Goal: Information Seeking & Learning: Find specific fact

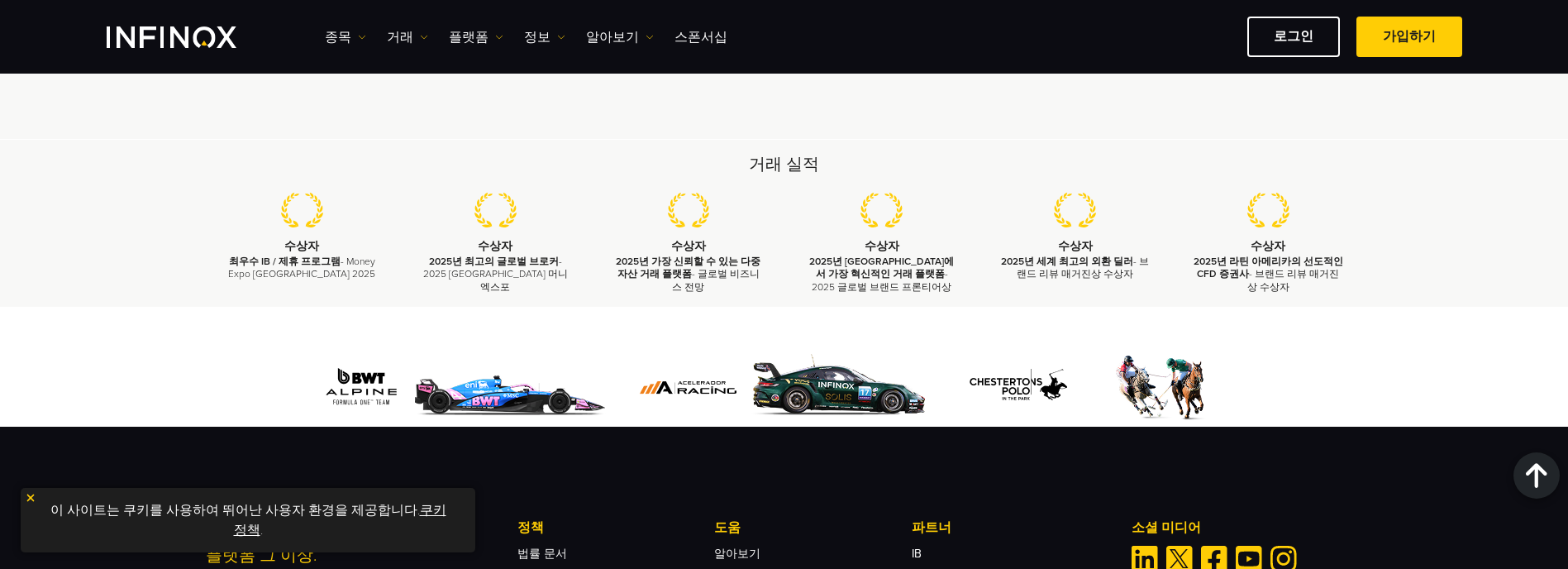
scroll to position [5029, 0]
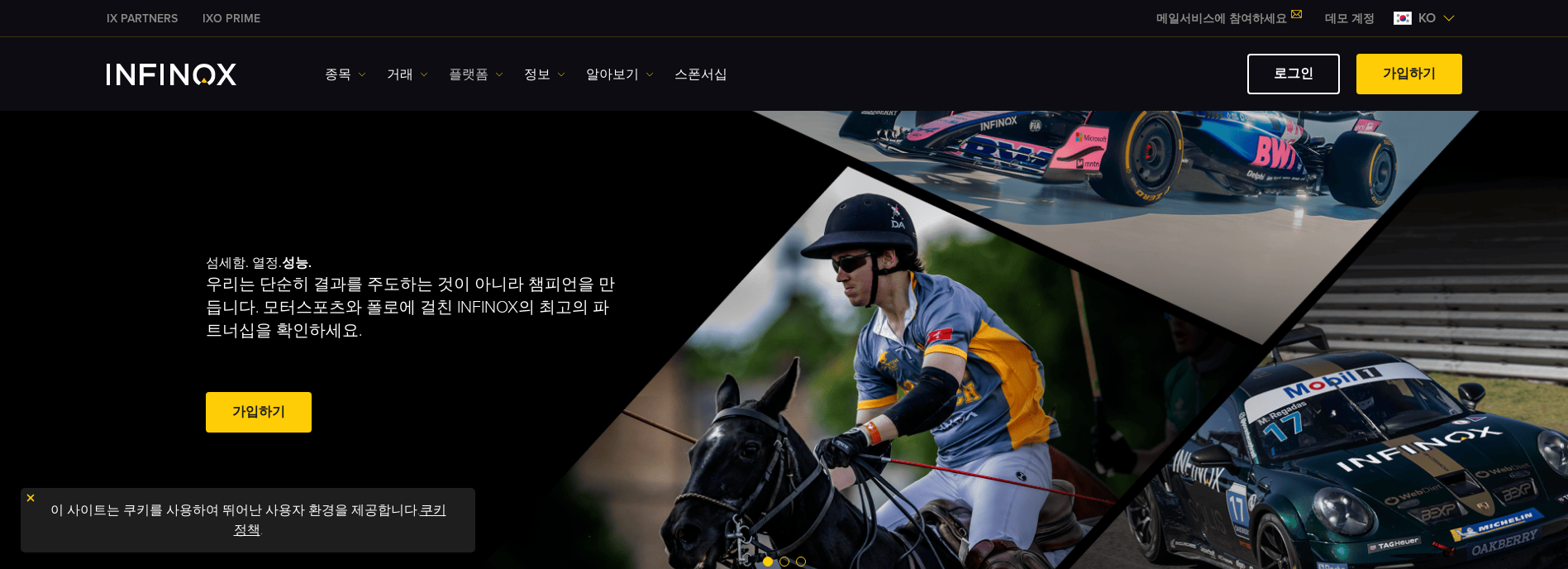
click at [455, 73] on link "플랫폼" at bounding box center [476, 74] width 55 height 20
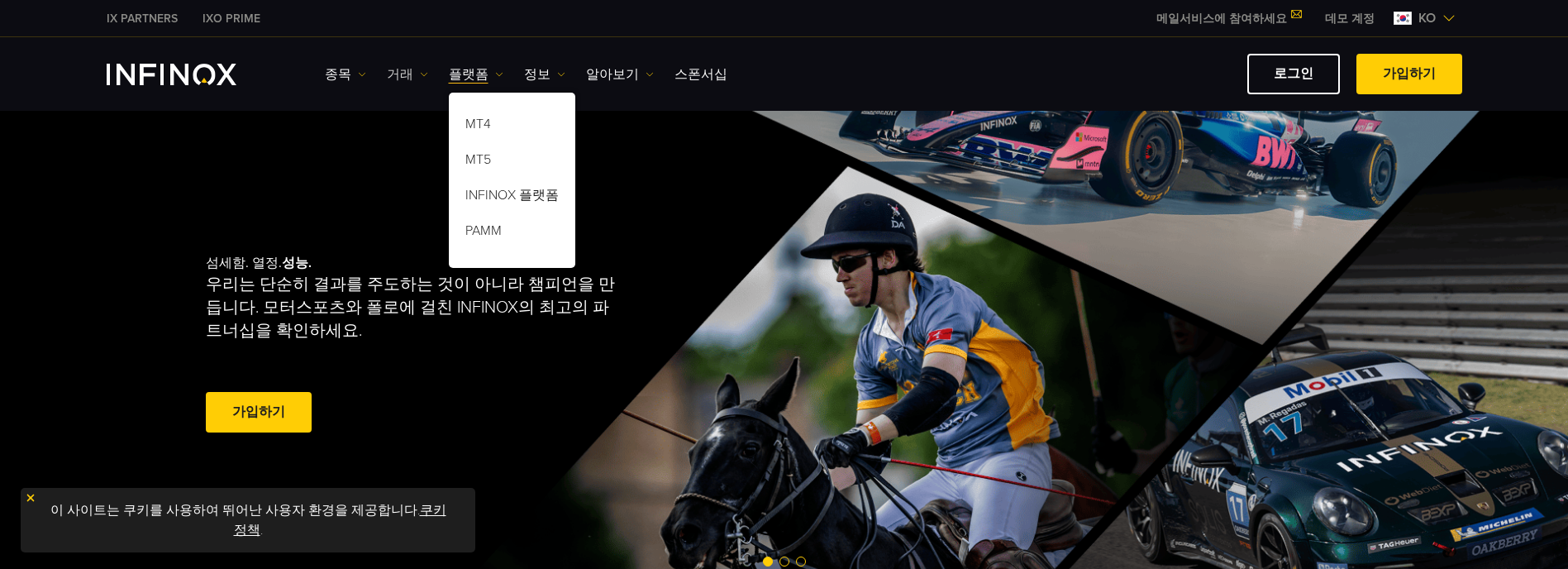
click at [406, 72] on link "거래" at bounding box center [407, 74] width 41 height 20
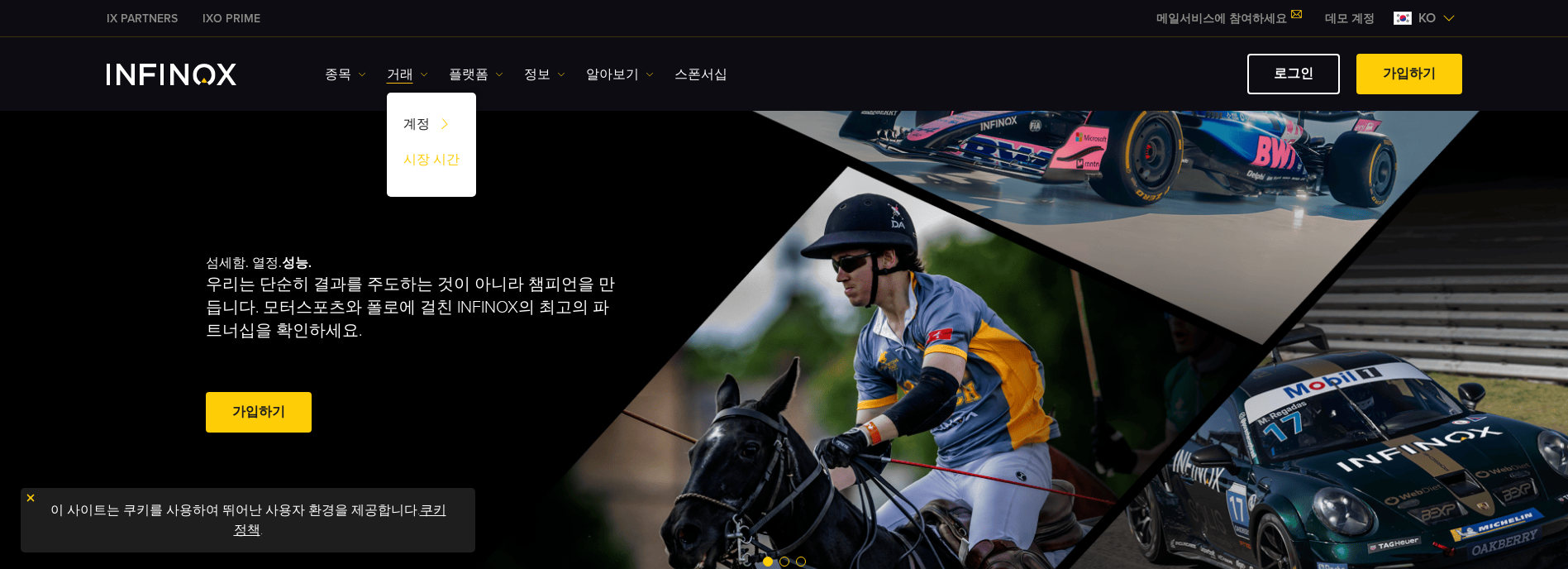
click at [423, 162] on link "시장 시간" at bounding box center [431, 162] width 90 height 36
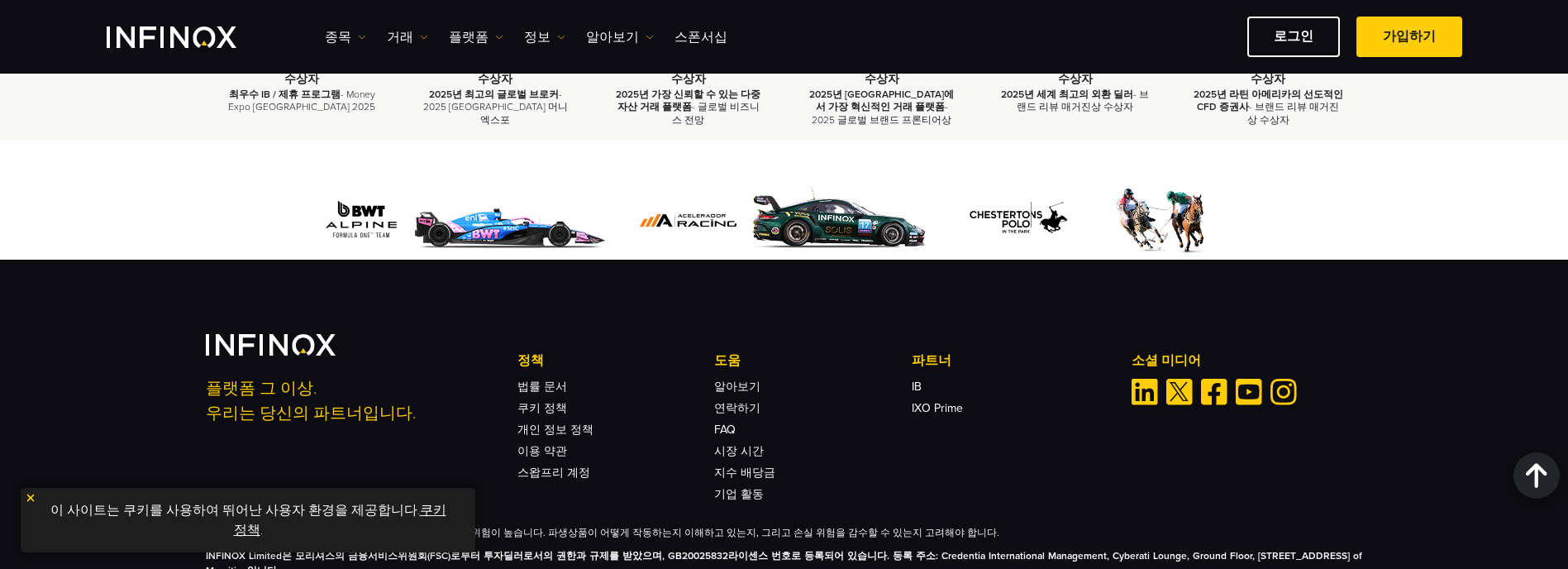
scroll to position [2532, 0]
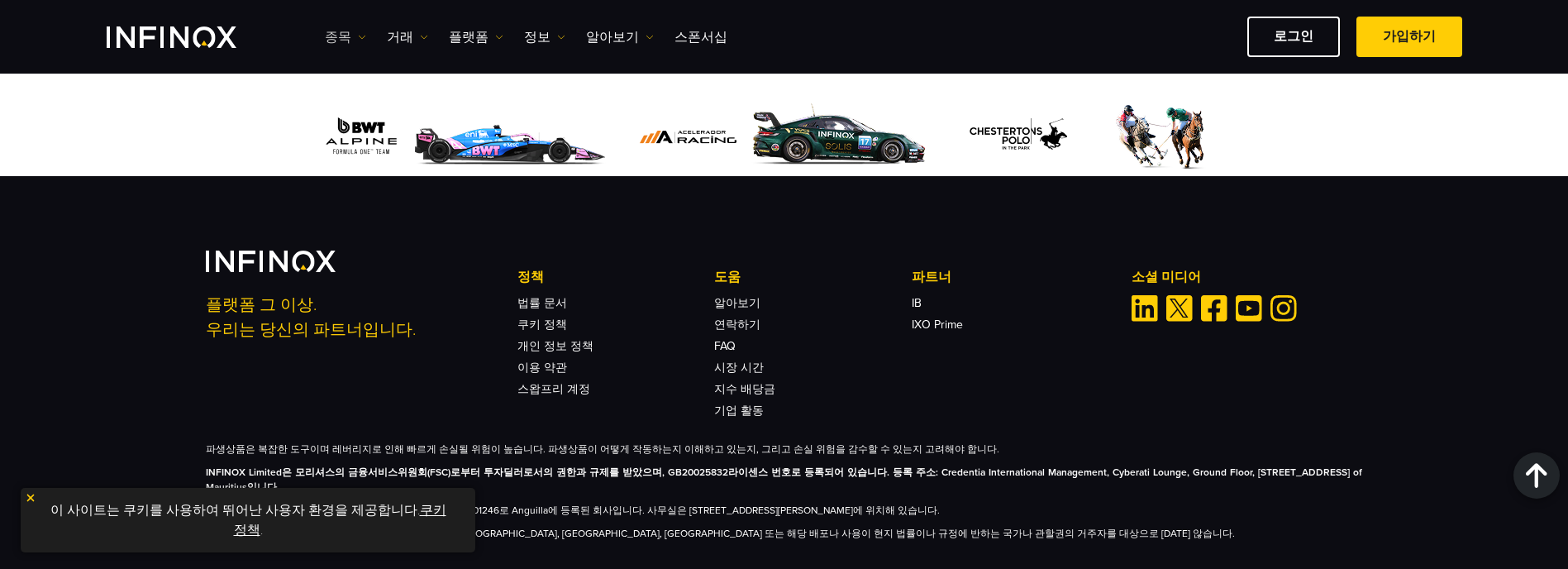
click at [336, 41] on link "종목" at bounding box center [345, 37] width 41 height 20
click at [354, 80] on link "종목" at bounding box center [369, 90] width 90 height 36
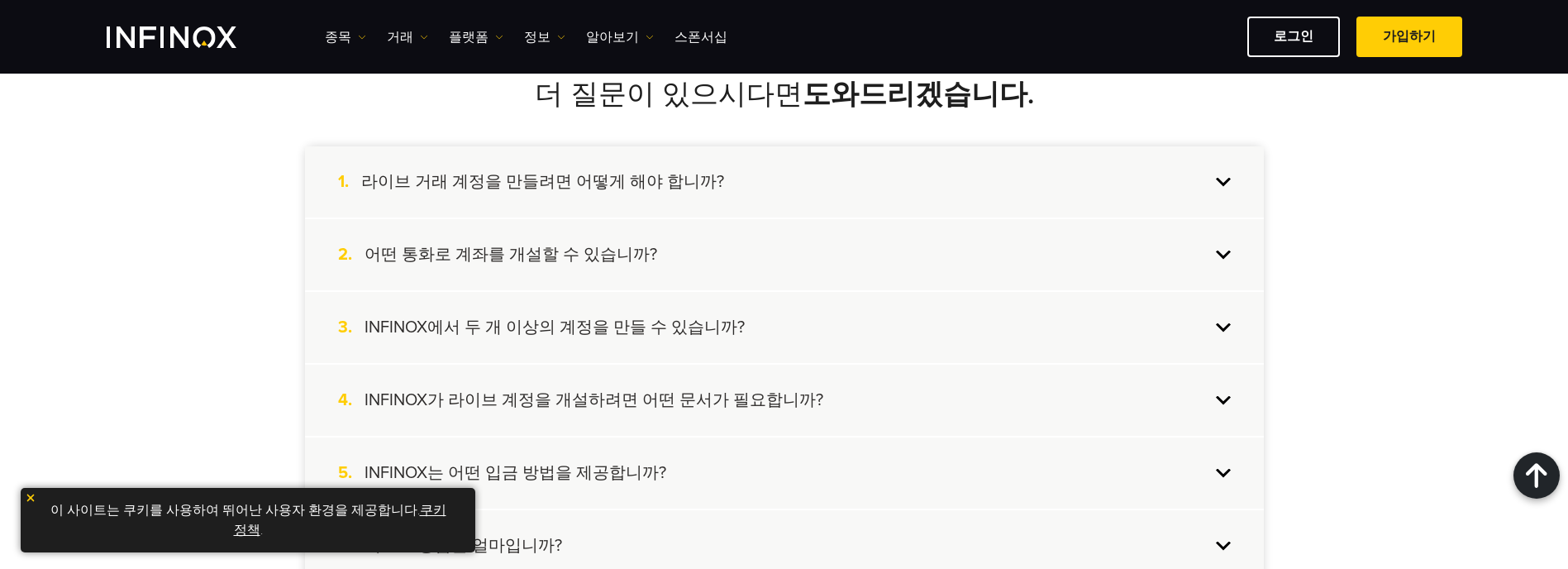
scroll to position [1571, 0]
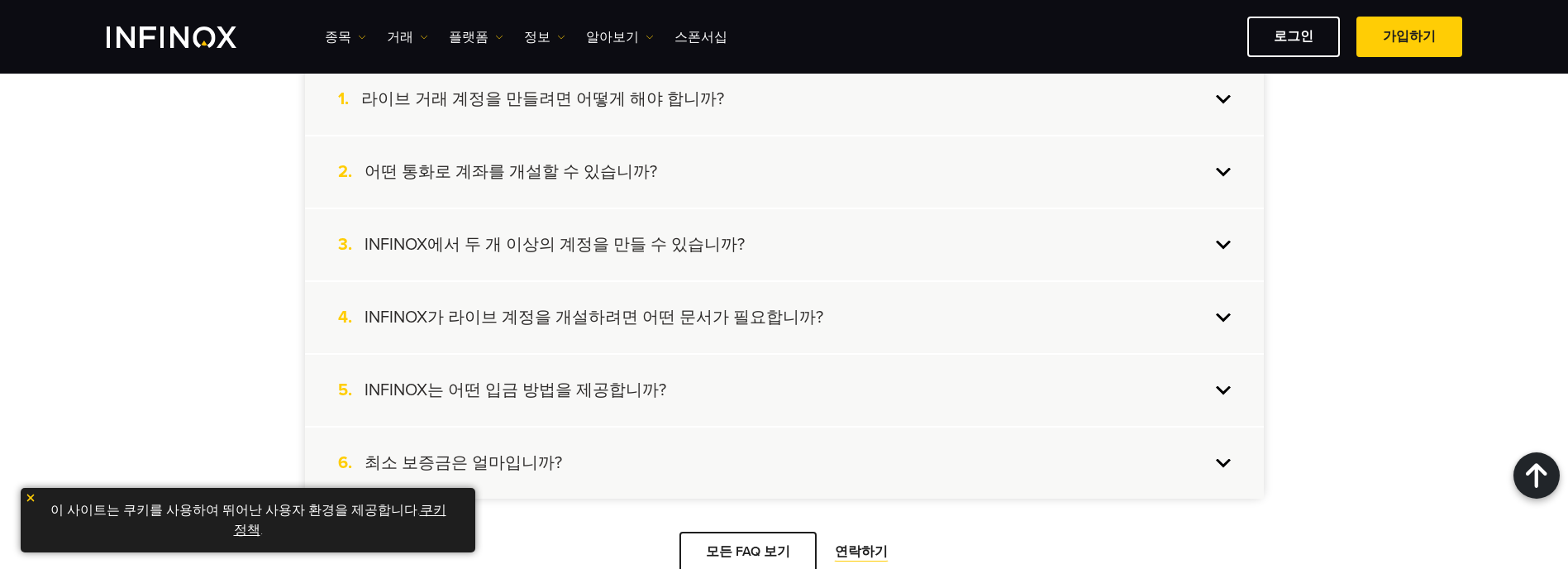
click at [550, 388] on h4 "INFINOX는 어떤 입금 방법을 제공합니까?" at bounding box center [515, 391] width 302 height 21
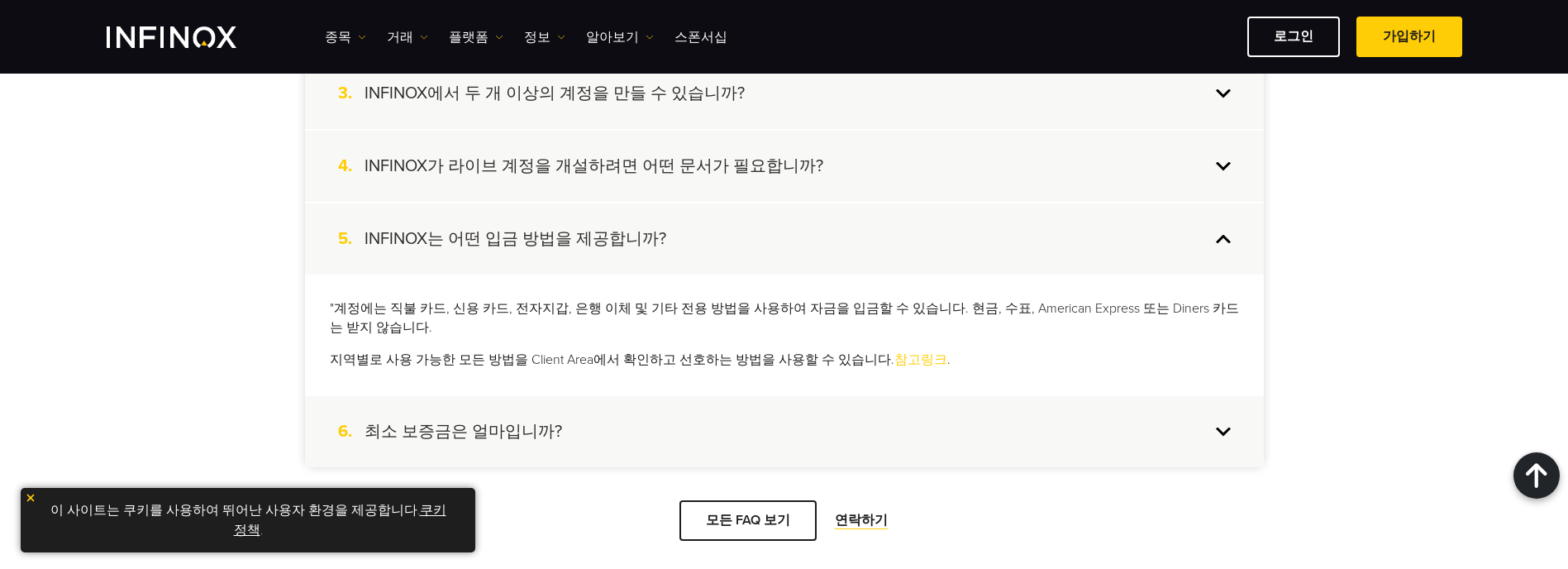
scroll to position [1820, 0]
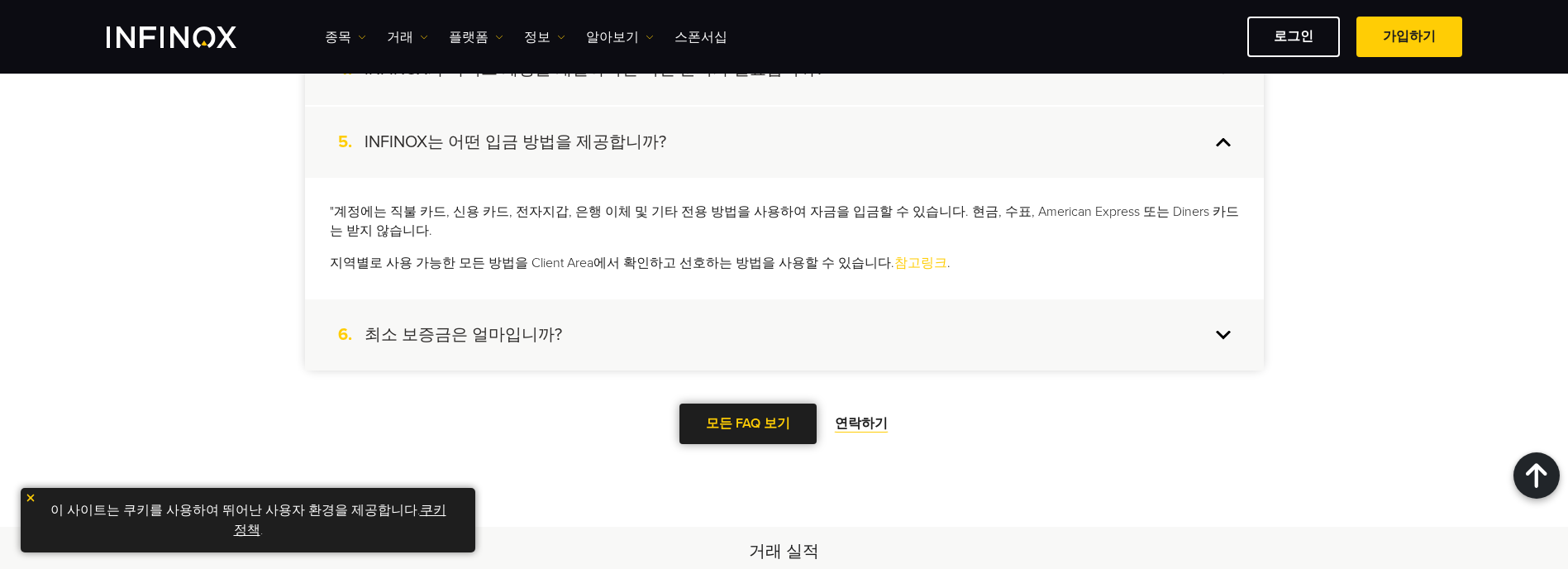
click at [780, 424] on link "모든 FAQ 보기" at bounding box center [748, 423] width 137 height 41
